Goal: Ask a question: Seek information or help from site administrators or community

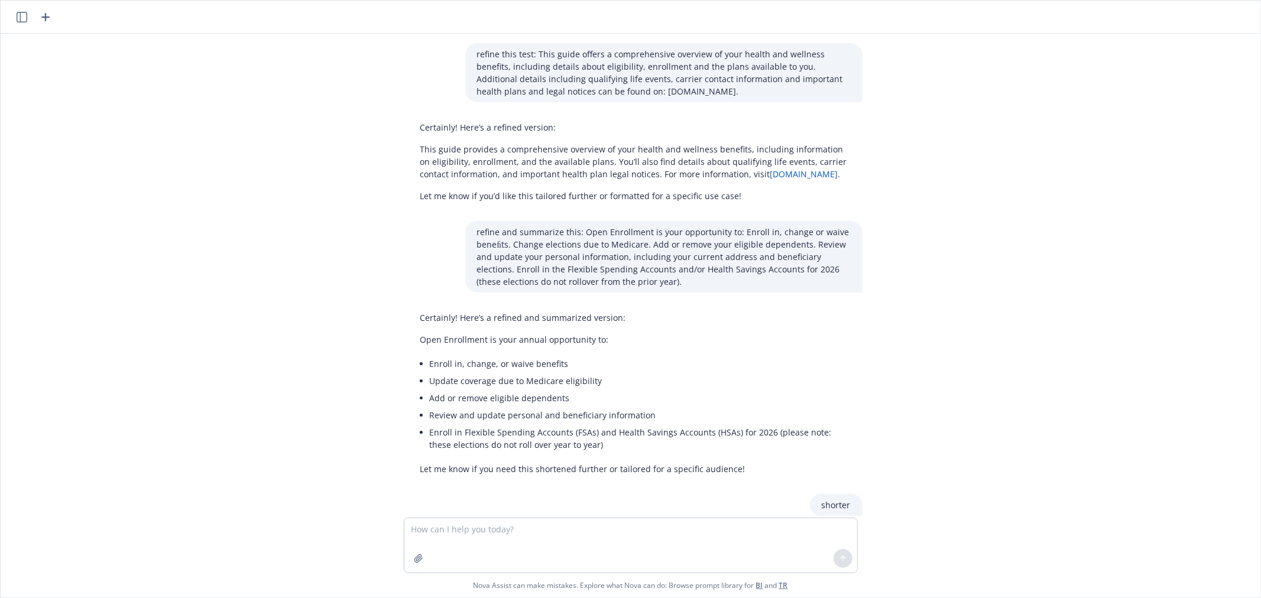
scroll to position [387, 0]
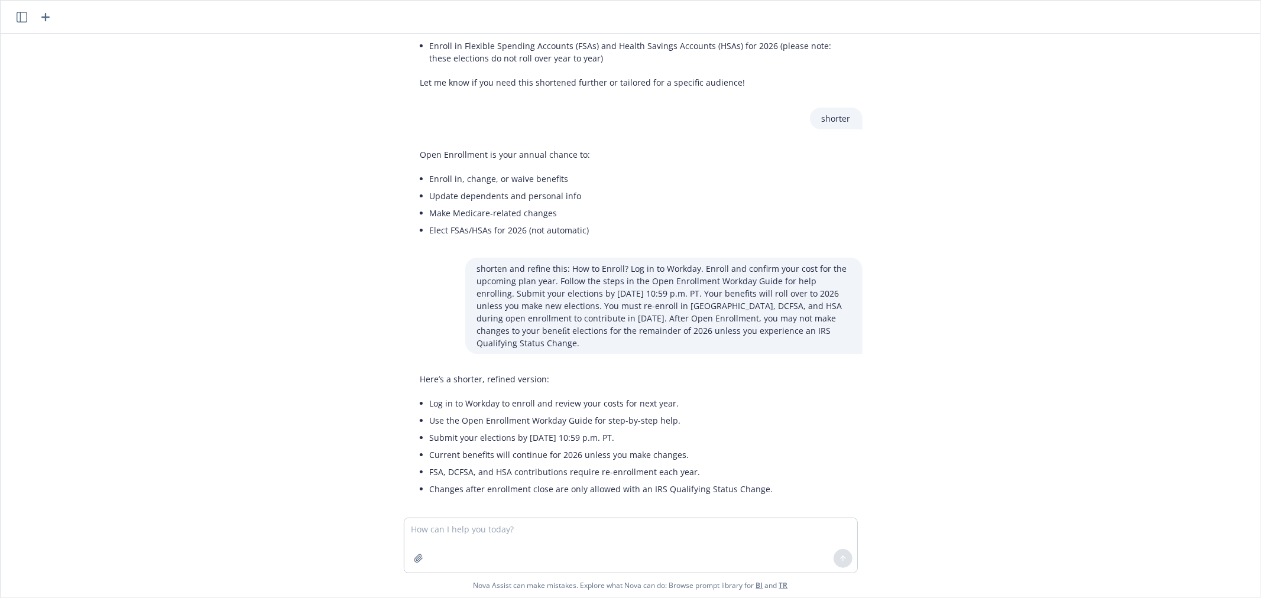
click at [1024, 216] on div "refine this test: This guide offers a comprehensive overview of your health and…" at bounding box center [630, 276] width 1251 height 484
